Goal: Transaction & Acquisition: Purchase product/service

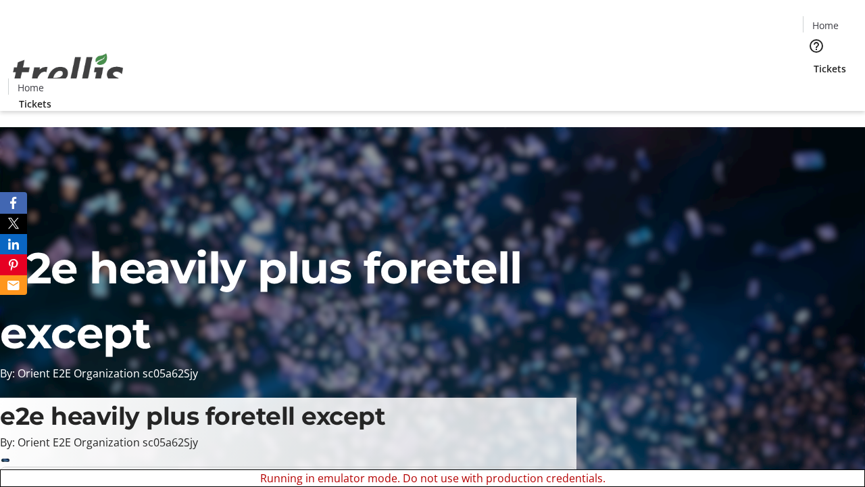
click at [827, 20] on span "Sign Up" at bounding box center [832, 19] width 39 height 16
type input "[PERSON_NAME][EMAIL_ADDRESS][DOMAIN_NAME]"
type input "[PERSON_NAME]"
type input "Orn"
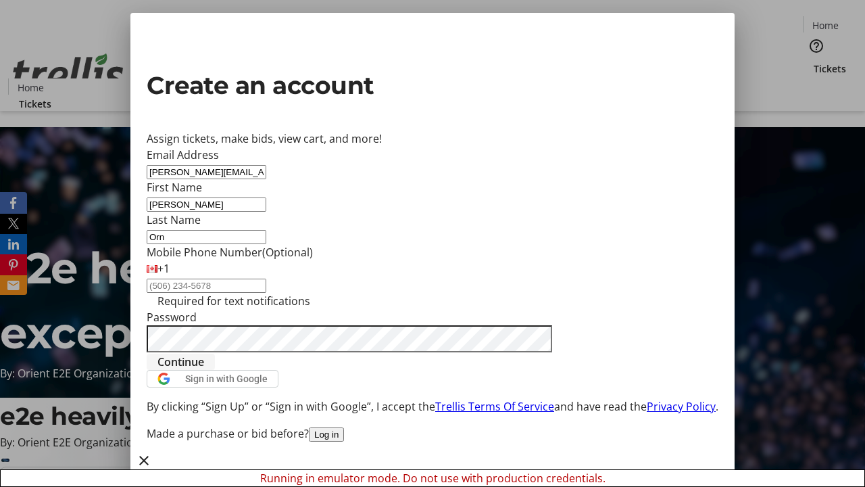
click at [204, 370] on span "Continue" at bounding box center [181, 362] width 47 height 16
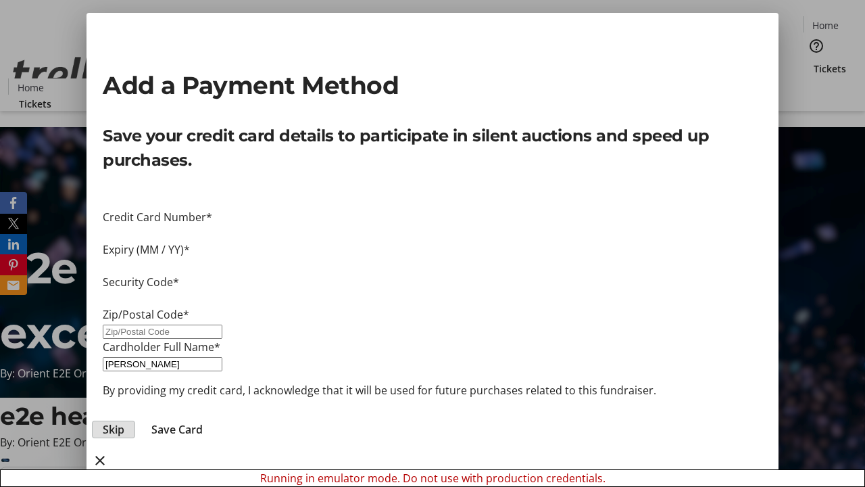
click at [124, 421] on span "Skip" at bounding box center [114, 429] width 22 height 16
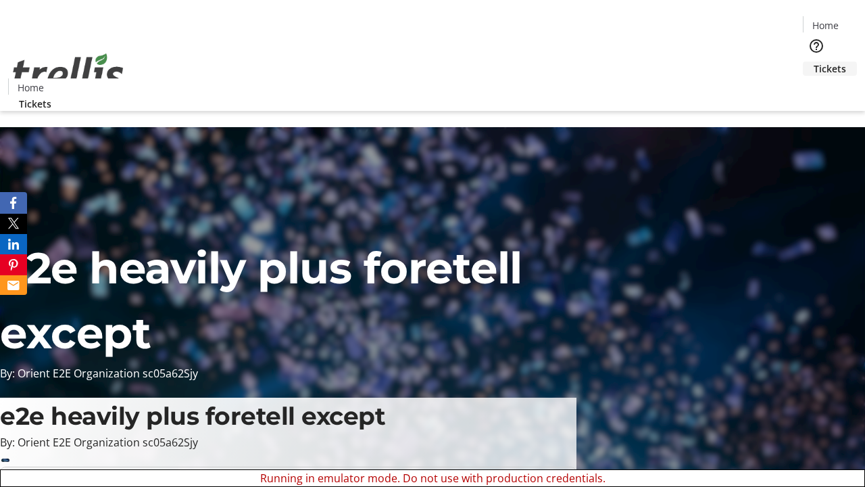
click at [814, 62] on span "Tickets" at bounding box center [830, 69] width 32 height 14
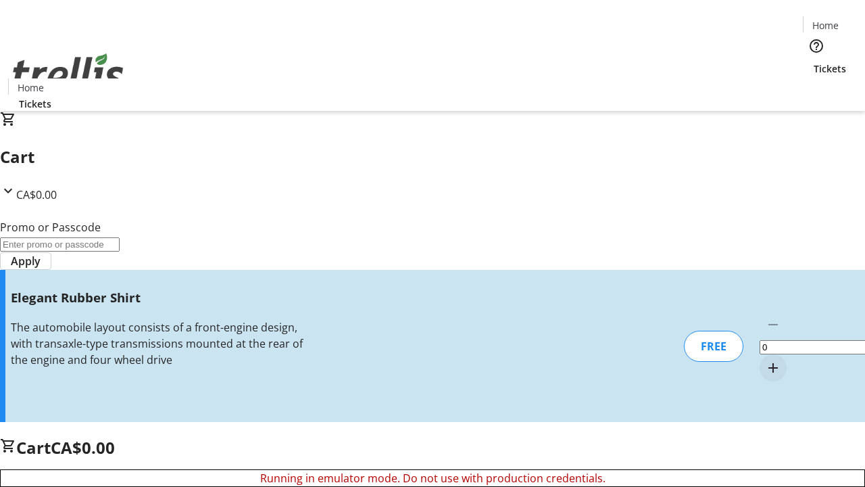
click at [765, 360] on mat-icon "Increment by one" at bounding box center [773, 368] width 16 height 16
type input "1"
